Goal: Task Accomplishment & Management: Manage account settings

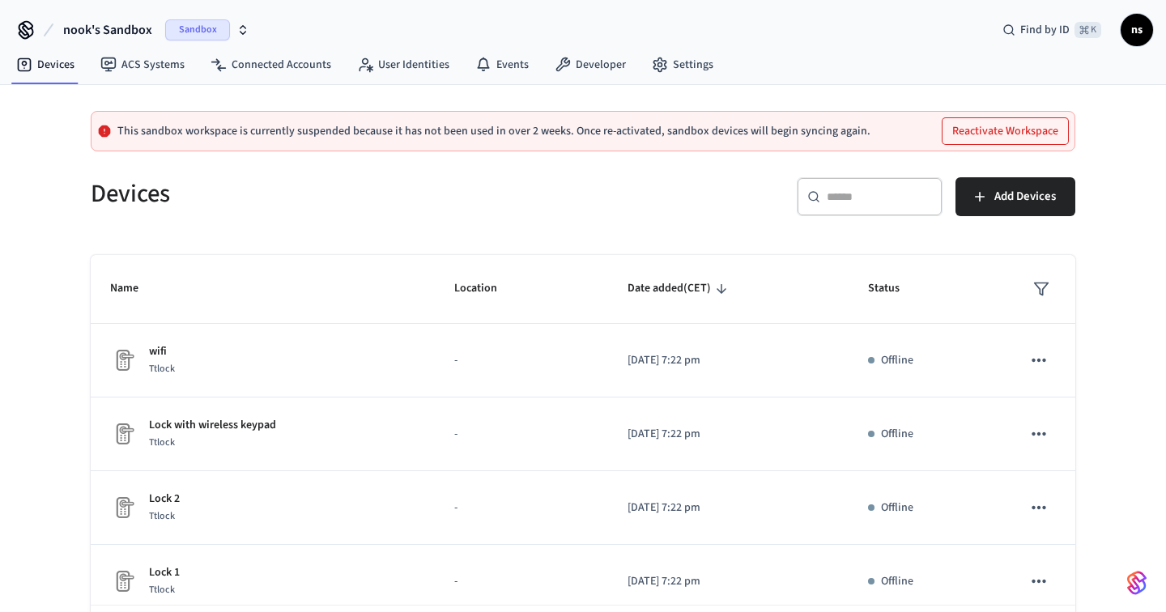
click at [237, 28] on icon "button" at bounding box center [243, 29] width 13 height 13
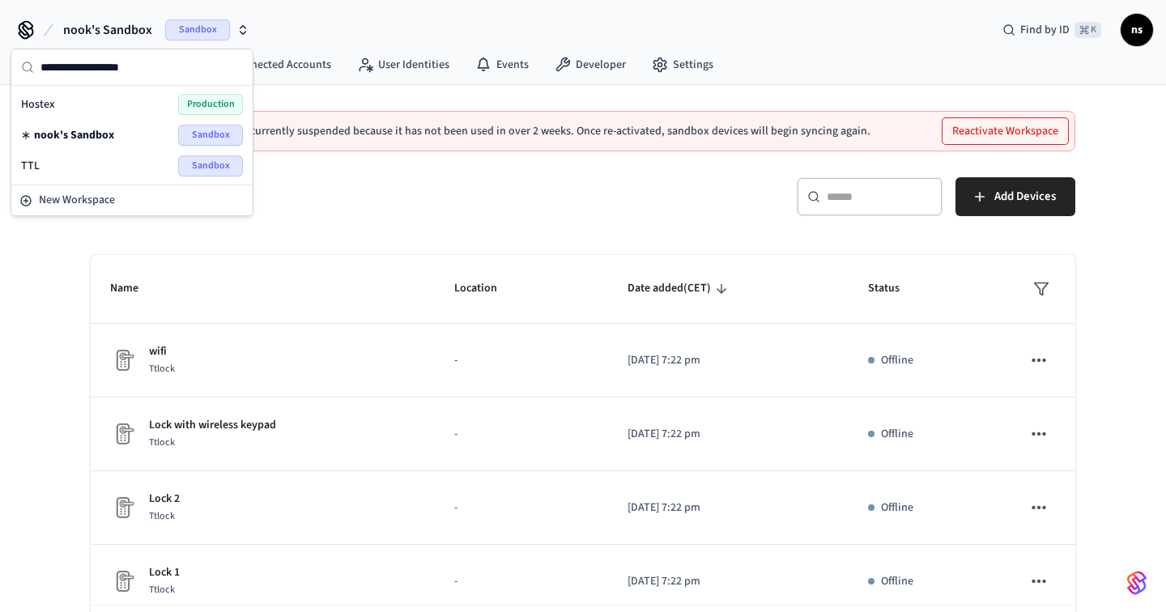
click at [19, 274] on div "This sandbox workspace is currently suspended because it has not been used in o…" at bounding box center [583, 384] width 1166 height 599
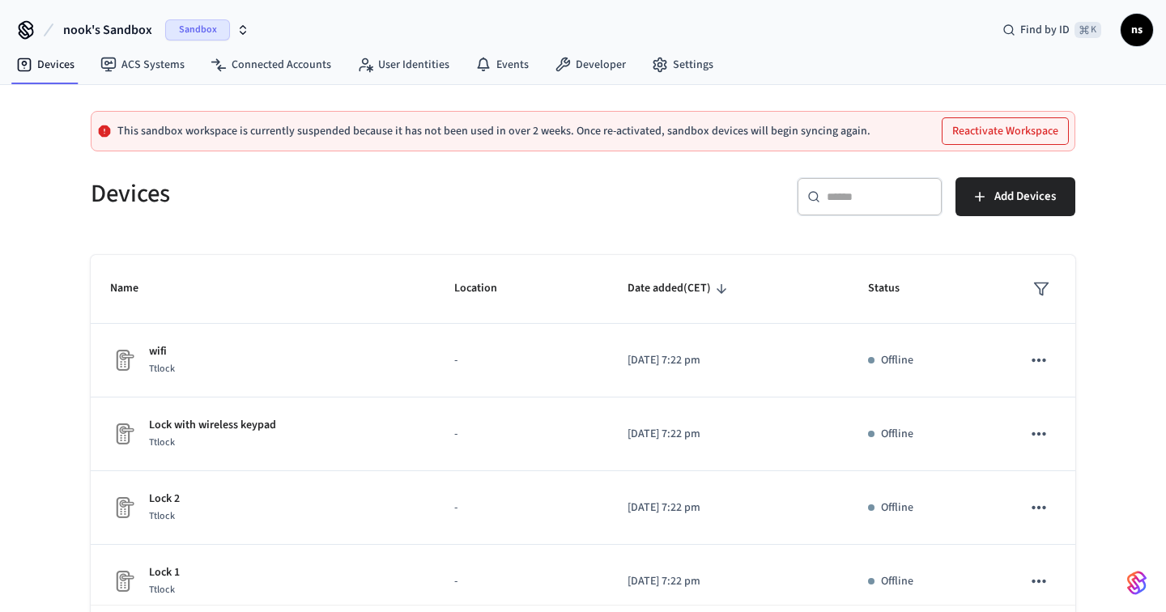
click at [246, 28] on icon "button" at bounding box center [243, 29] width 13 height 13
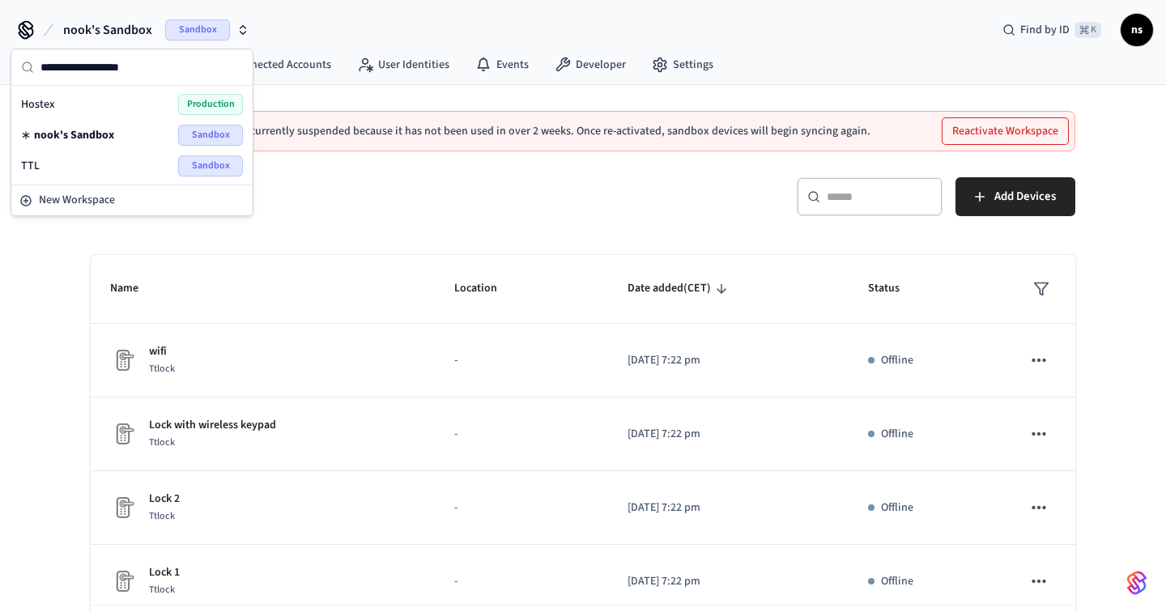
click at [418, 203] on h5 "Devices" at bounding box center [332, 193] width 483 height 33
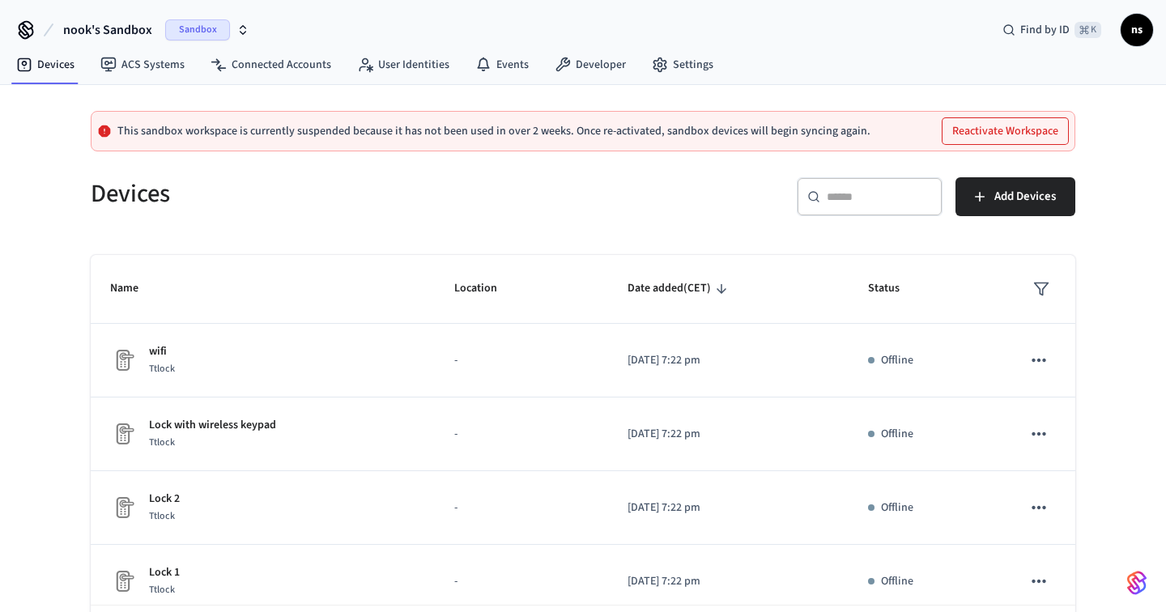
click at [1145, 38] on span "ns" at bounding box center [1137, 29] width 29 height 29
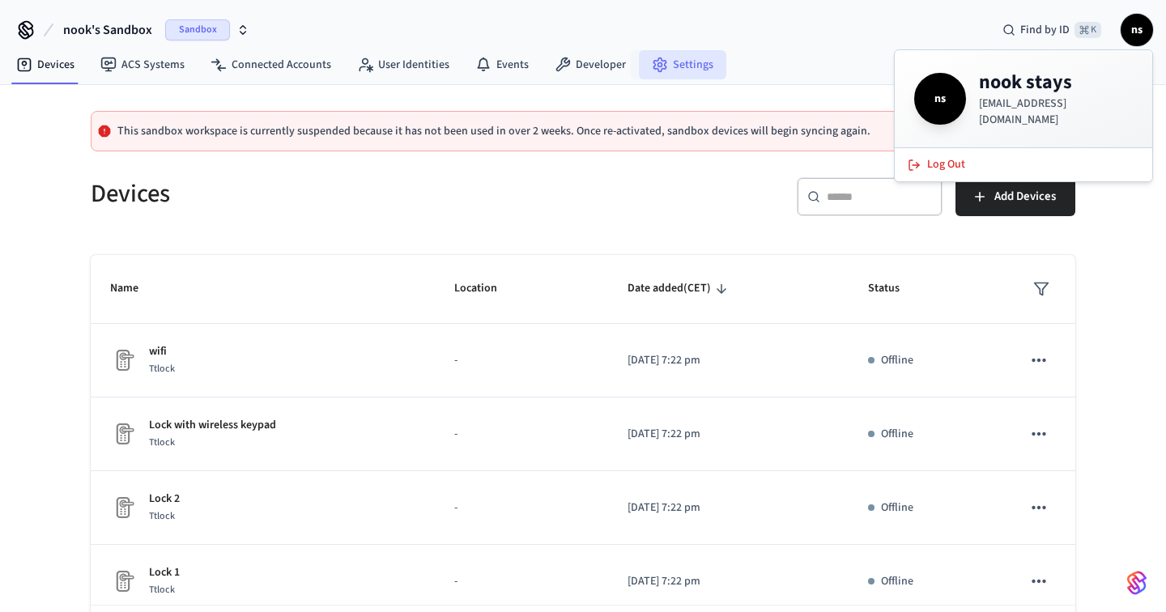
click at [694, 72] on link "Settings" at bounding box center [682, 64] width 87 height 29
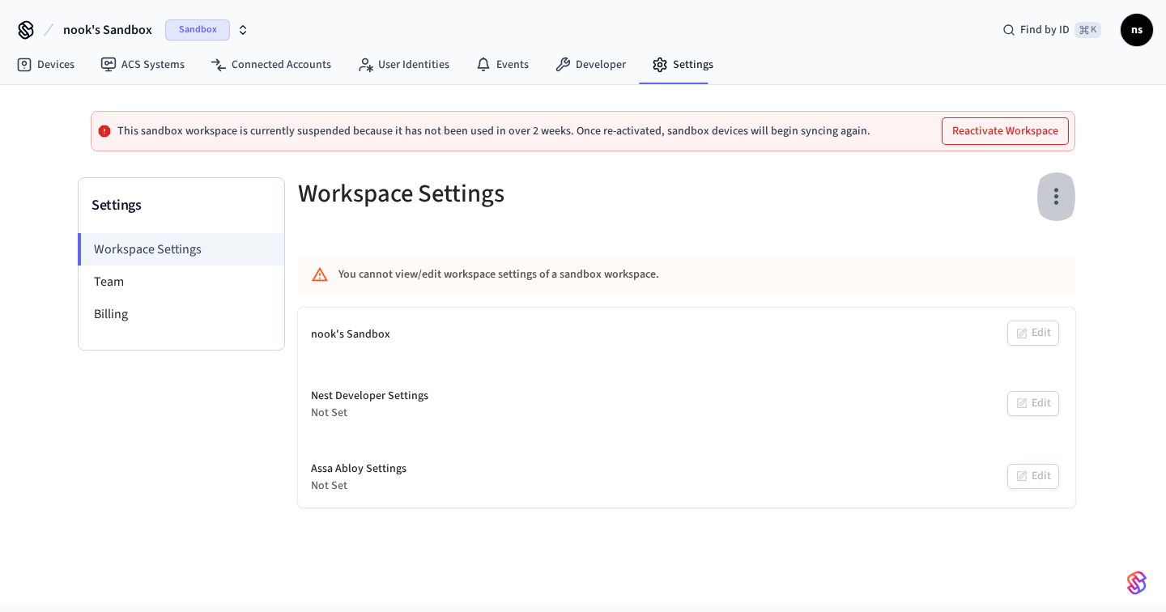
click at [1058, 198] on icon "button" at bounding box center [1056, 196] width 25 height 25
click at [980, 356] on div "Delete Workspace" at bounding box center [994, 351] width 113 height 17
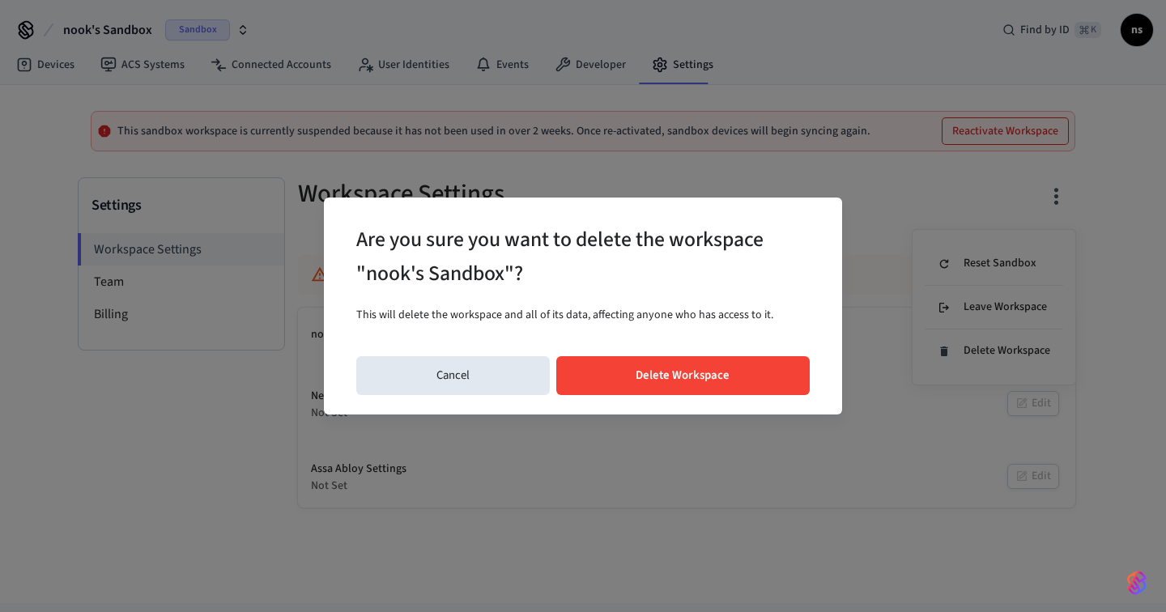
click at [762, 371] on button "Delete Workspace" at bounding box center [683, 375] width 254 height 39
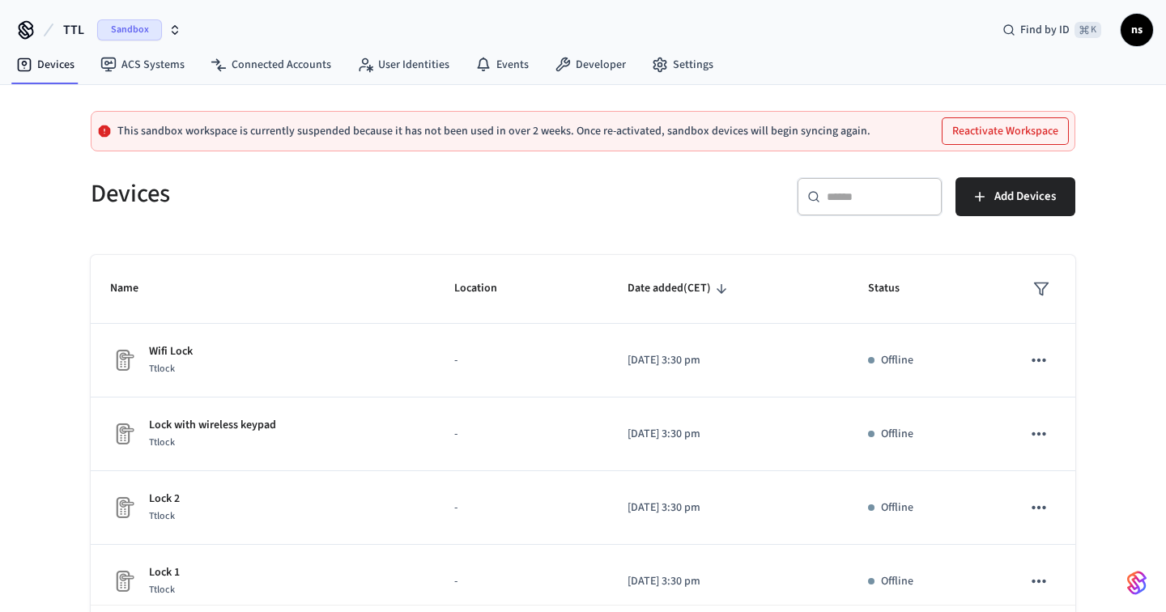
click at [176, 36] on icon "button" at bounding box center [174, 29] width 13 height 13
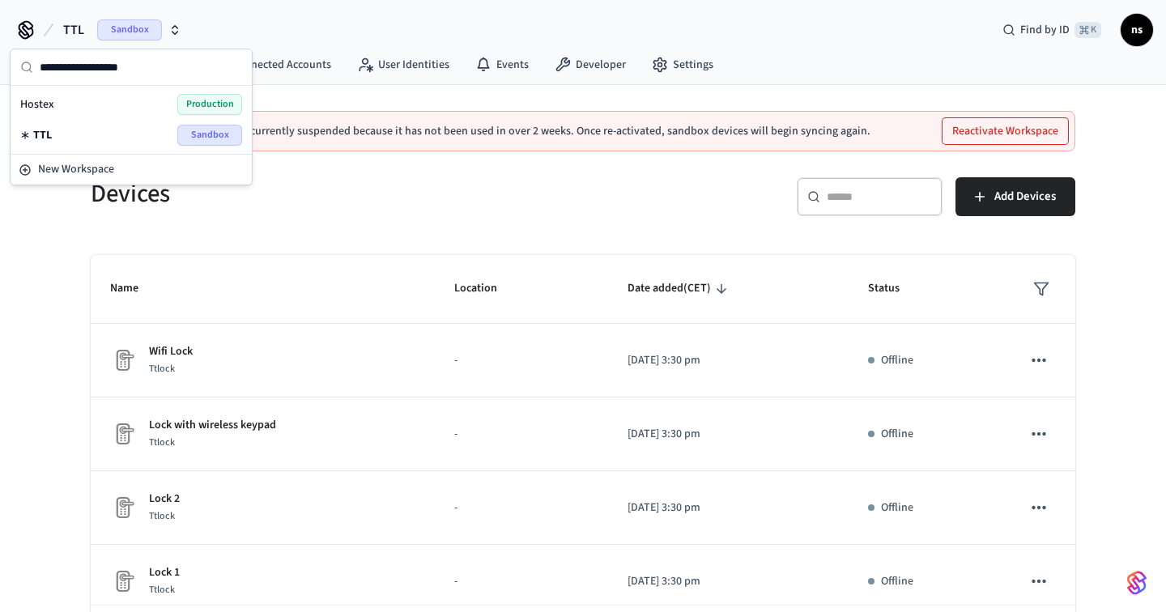
click at [1102, 190] on div "This sandbox workspace is currently suspended because it has not been used in o…" at bounding box center [583, 384] width 1166 height 599
